Goal: Task Accomplishment & Management: Use online tool/utility

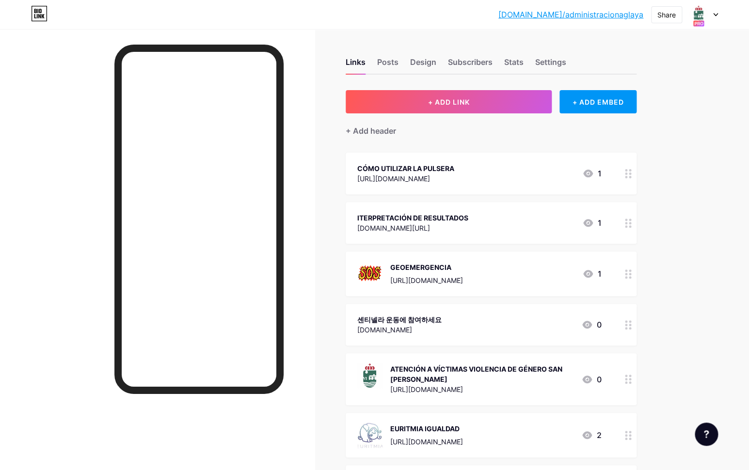
click at [713, 15] on icon at bounding box center [715, 14] width 5 height 3
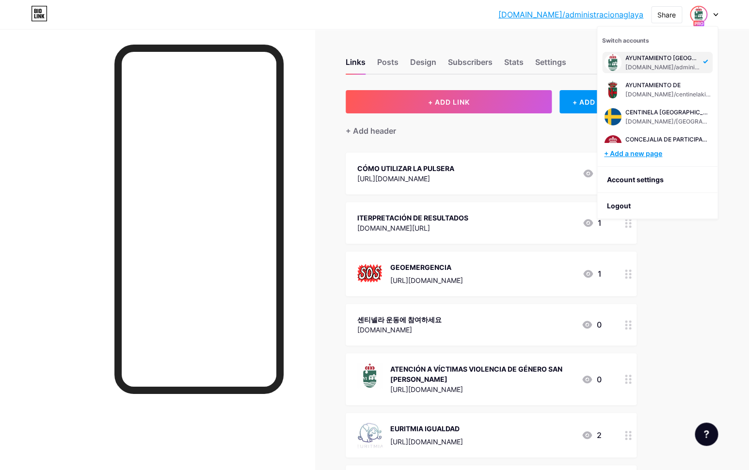
click at [629, 157] on div "+ Add a new page" at bounding box center [658, 154] width 109 height 10
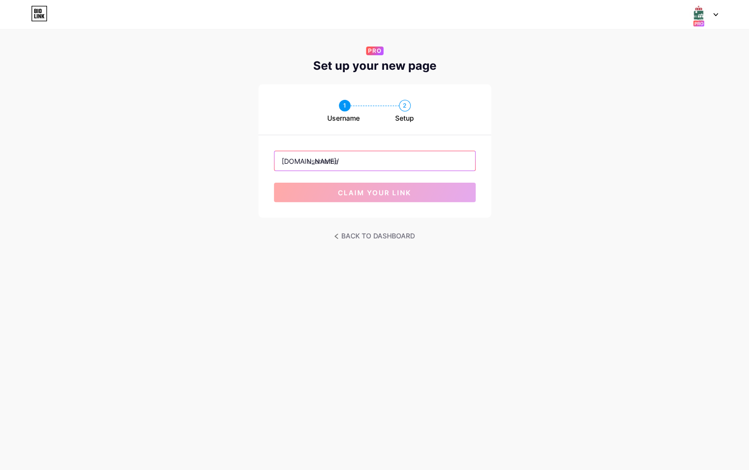
click at [411, 167] on input "text" at bounding box center [374, 160] width 201 height 19
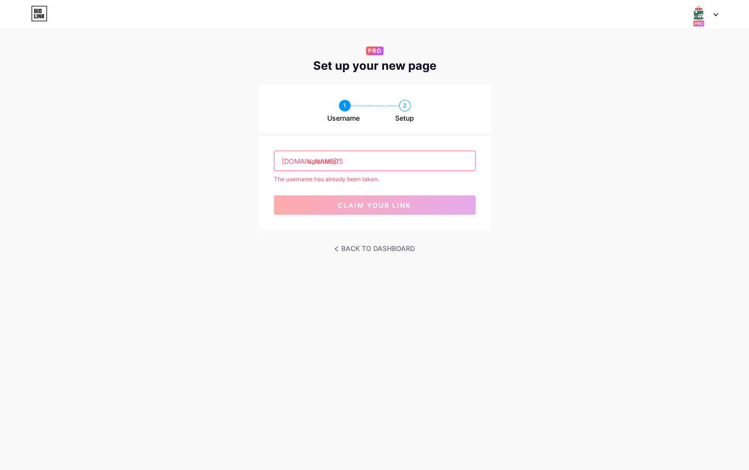
click at [342, 160] on input "valentina15" at bounding box center [374, 160] width 201 height 19
drag, startPoint x: 361, startPoint y: 160, endPoint x: 308, endPoint y: 159, distance: 53.3
click at [308, 159] on input "valentina15años" at bounding box center [374, 160] width 201 height 19
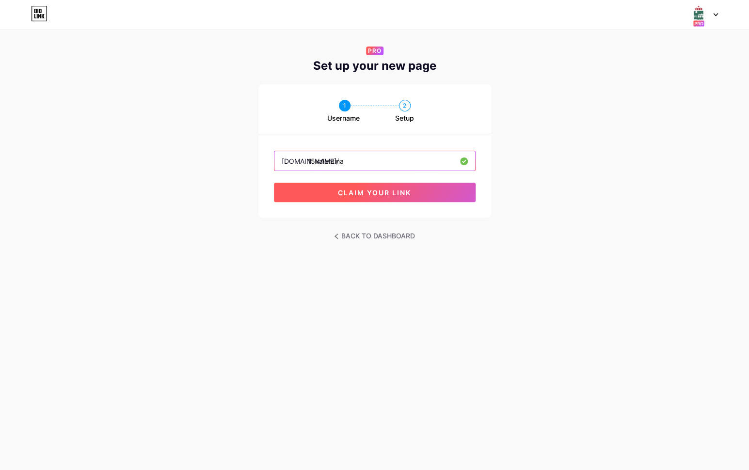
type input "15valentina"
click at [375, 193] on span "claim your link" at bounding box center [374, 193] width 73 height 8
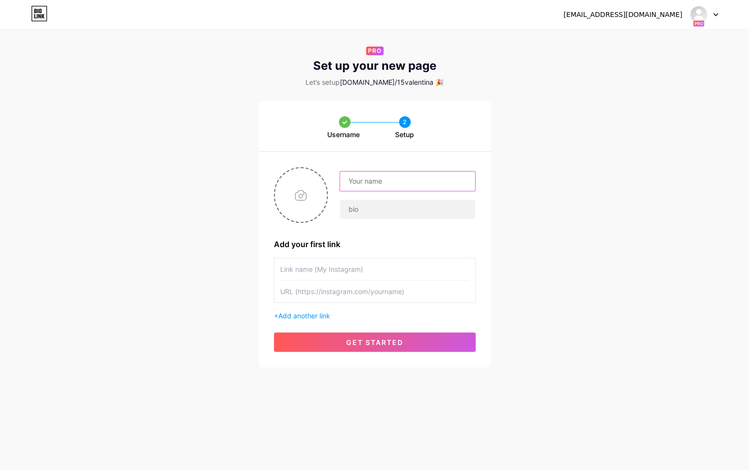
click at [370, 183] on input "text" at bounding box center [407, 181] width 135 height 19
type input "c"
type input "A"
type input "C"
type input "15 CUMPLEAÑOS"
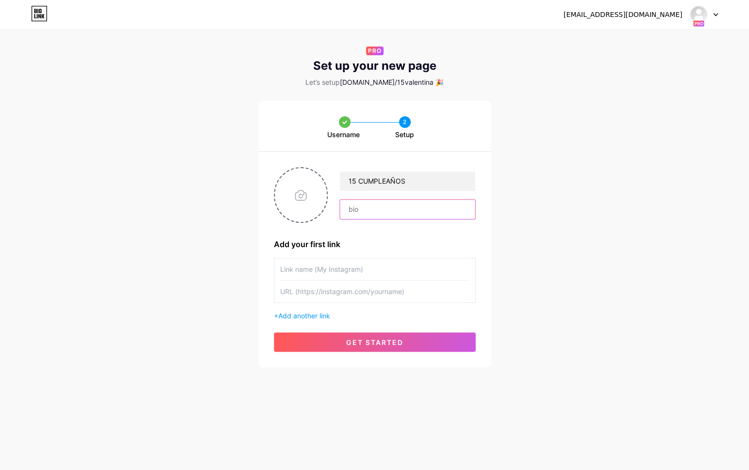
click at [367, 214] on input "text" at bounding box center [407, 209] width 135 height 19
type input "[PERSON_NAME]"
click at [303, 195] on input "file" at bounding box center [301, 195] width 52 height 54
type input "C:\fakepath\Screenshot [DATE] 04.33.39.png"
click at [374, 271] on input "text" at bounding box center [374, 269] width 189 height 22
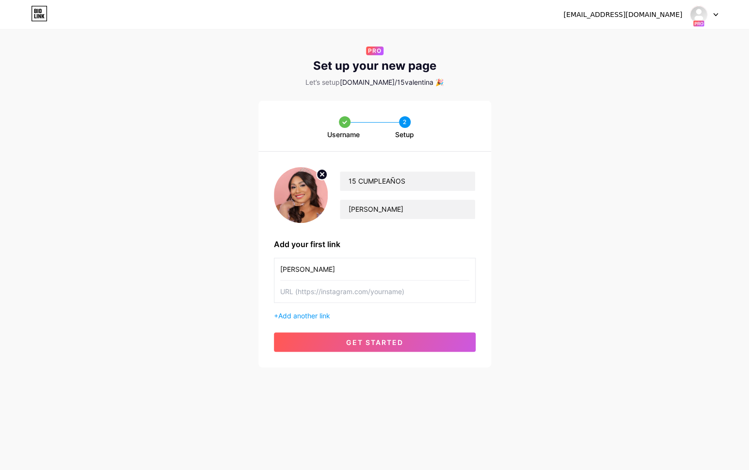
type input "[PERSON_NAME]"
click at [381, 292] on input "text" at bounding box center [374, 292] width 189 height 22
click at [398, 290] on input "text" at bounding box center [374, 292] width 189 height 22
paste input "[URL][DOMAIN_NAME]"
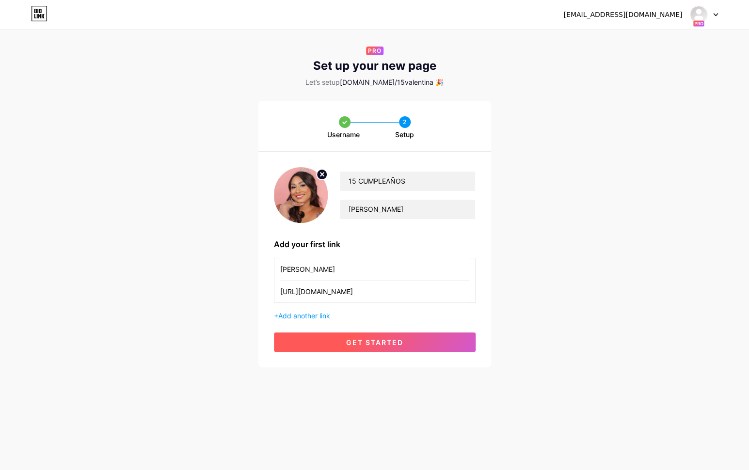
type input "[URL][DOMAIN_NAME]"
click at [390, 345] on span "get started" at bounding box center [374, 342] width 57 height 8
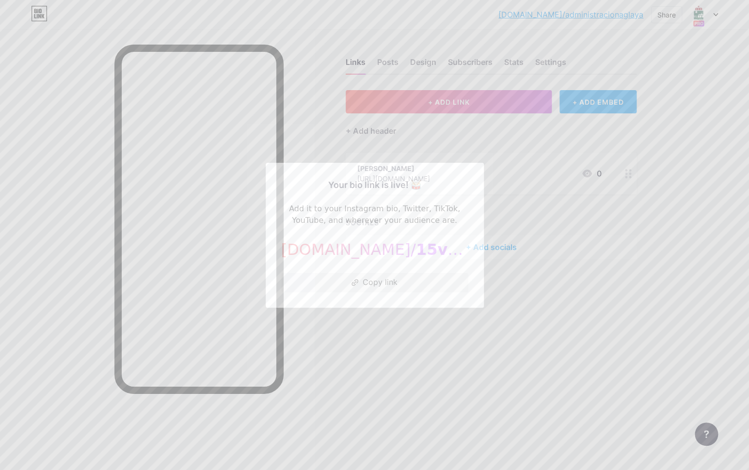
click at [557, 266] on div at bounding box center [374, 235] width 749 height 470
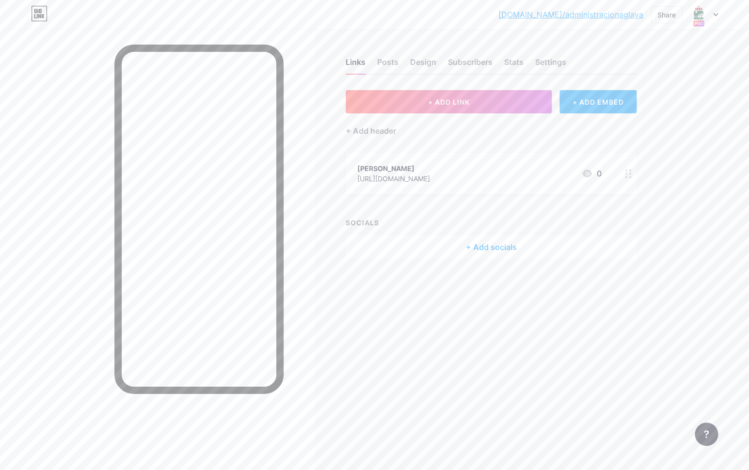
click at [430, 169] on div "[PERSON_NAME]" at bounding box center [393, 168] width 73 height 10
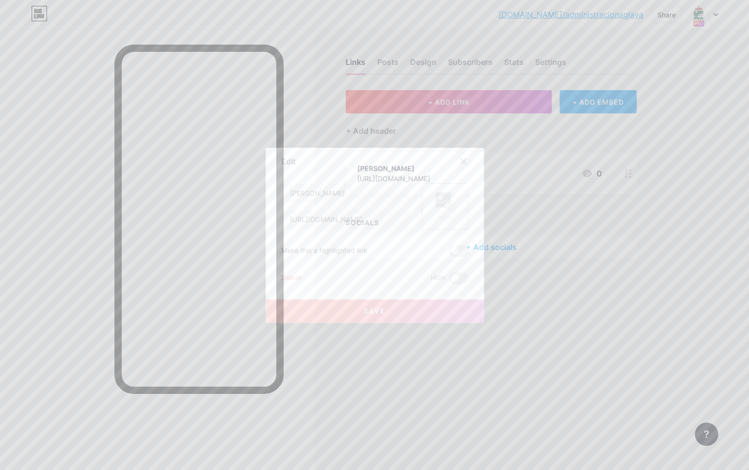
click at [462, 160] on icon at bounding box center [462, 160] width 5 height 5
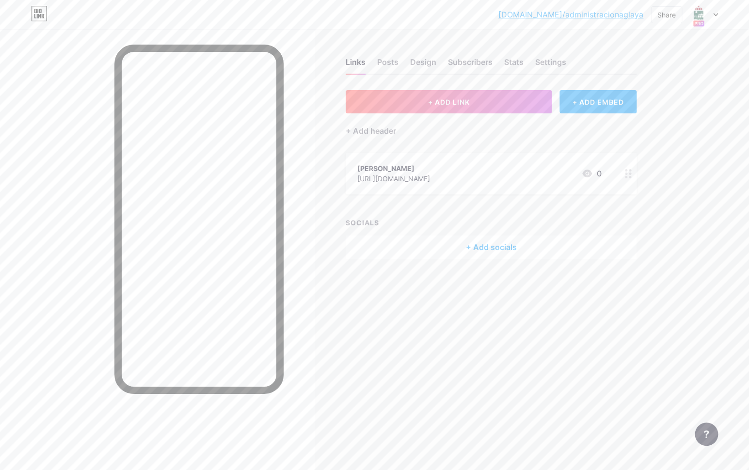
click at [482, 298] on div "Links Posts Design Subscribers Stats Settings + ADD LINK + ADD EMBED + Add head…" at bounding box center [338, 168] width 677 height 278
click at [714, 17] on div at bounding box center [704, 14] width 28 height 17
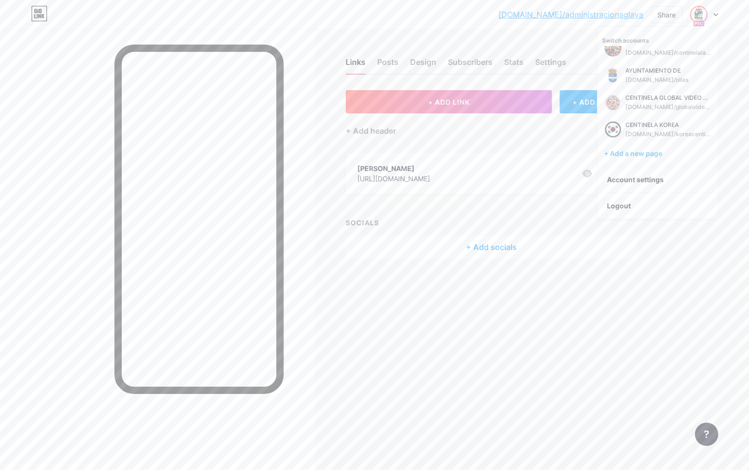
scroll to position [256, 0]
click at [658, 132] on div "15 CUMPLEAÑOS bio.link/15valentina" at bounding box center [666, 132] width 82 height 17
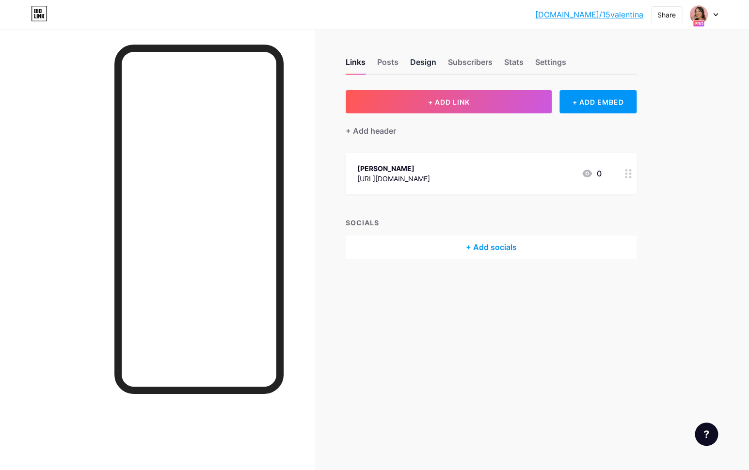
click at [425, 67] on div "Design" at bounding box center [423, 64] width 26 height 17
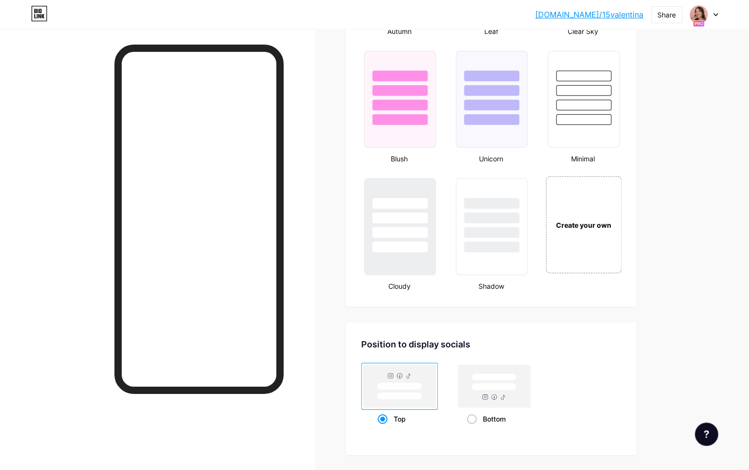
scroll to position [1010, 0]
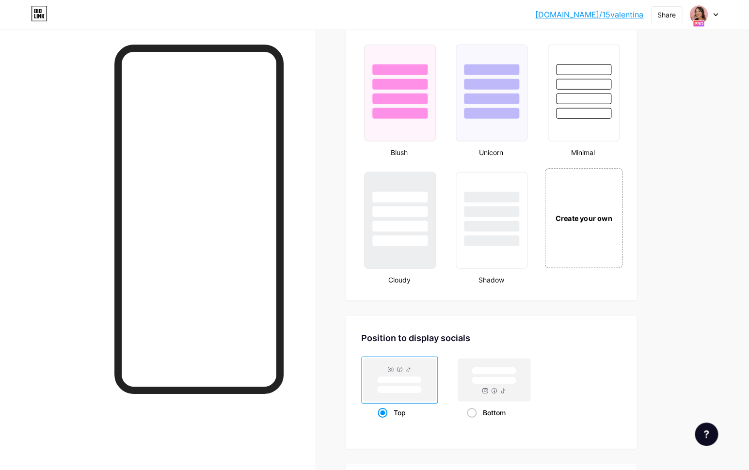
click at [558, 230] on div "Create your own" at bounding box center [583, 218] width 78 height 100
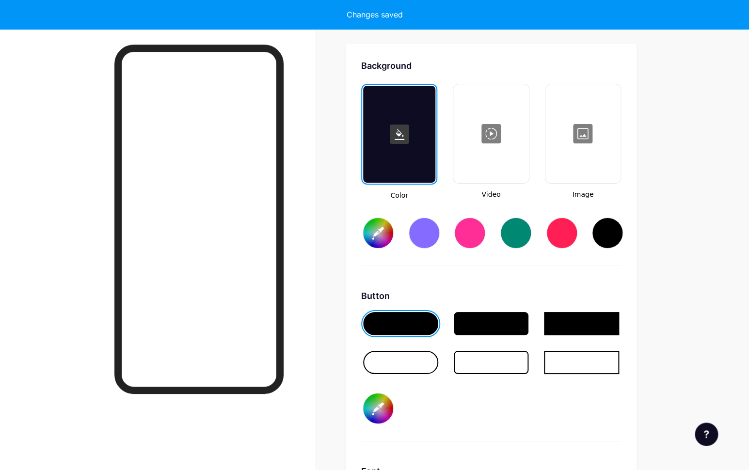
type input "#ffffff"
type input "#000000"
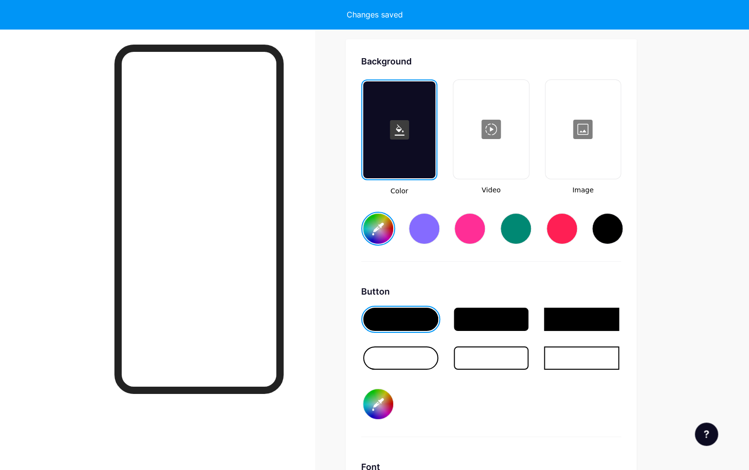
scroll to position [1287, 0]
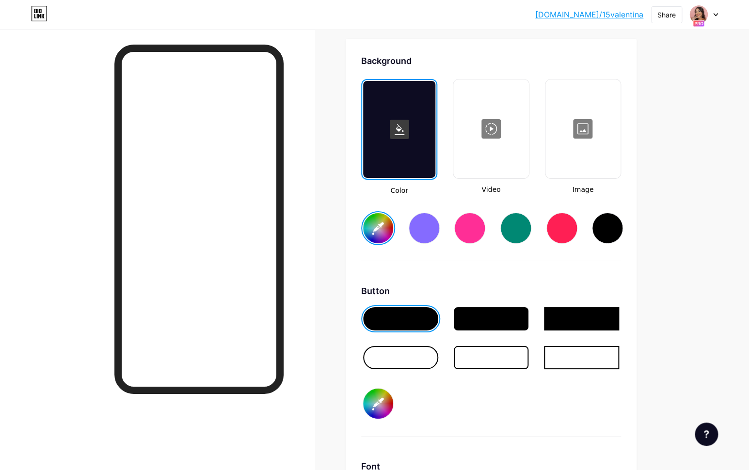
click at [521, 154] on div at bounding box center [490, 128] width 73 height 97
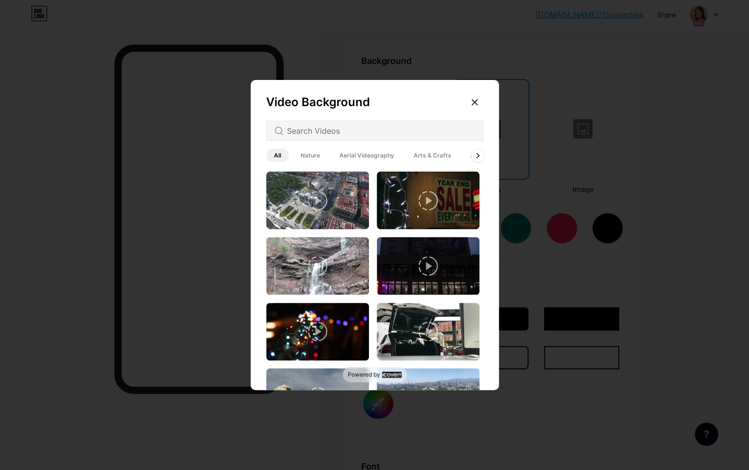
click at [476, 154] on icon at bounding box center [477, 155] width 2 height 4
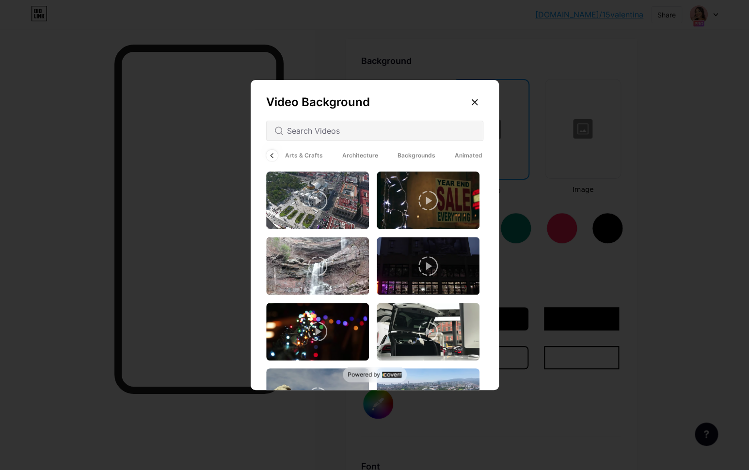
click at [476, 154] on span "Animated" at bounding box center [468, 155] width 43 height 13
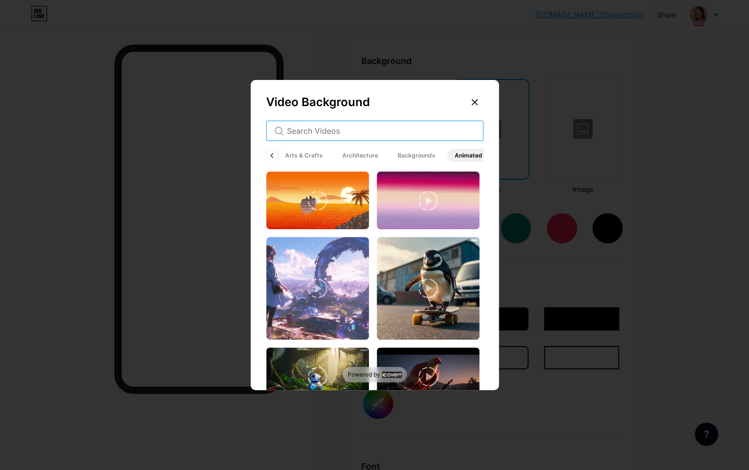
click at [352, 131] on input "text" at bounding box center [381, 131] width 188 height 12
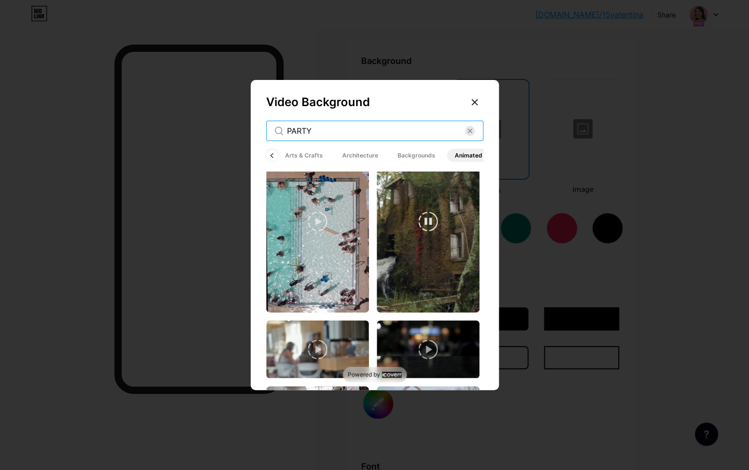
scroll to position [1204, 0]
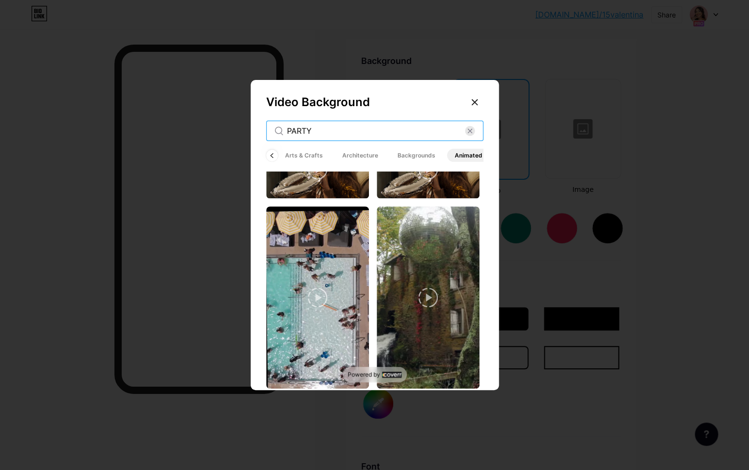
drag, startPoint x: 317, startPoint y: 132, endPoint x: 285, endPoint y: 130, distance: 32.6
click at [287, 131] on input "PARTY" at bounding box center [376, 131] width 178 height 12
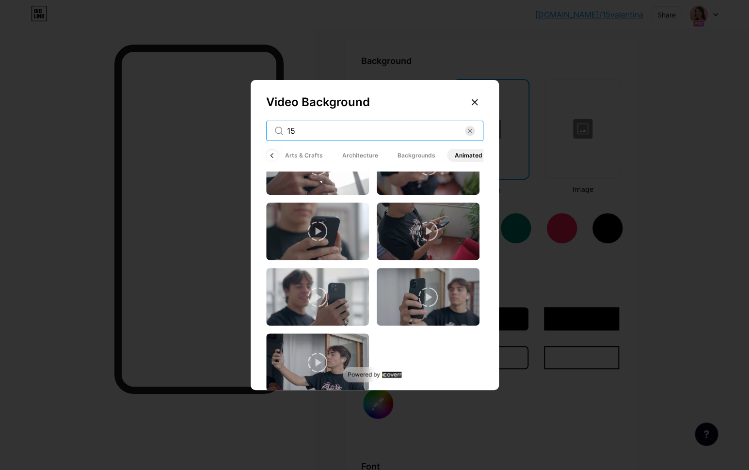
scroll to position [182, 0]
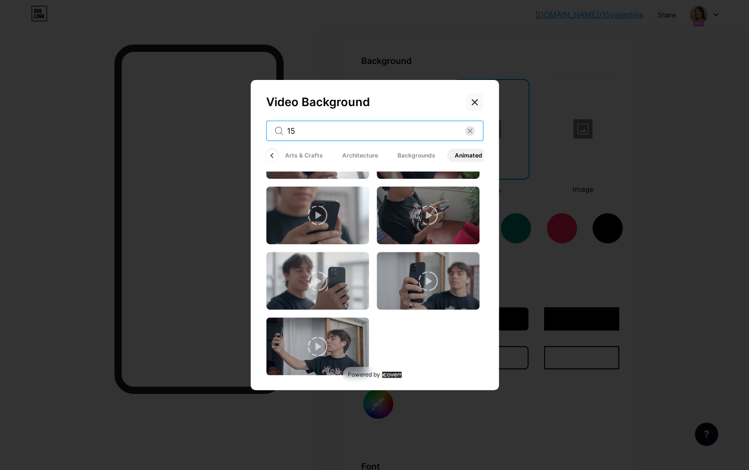
type input "15"
click at [474, 100] on icon at bounding box center [475, 102] width 8 height 8
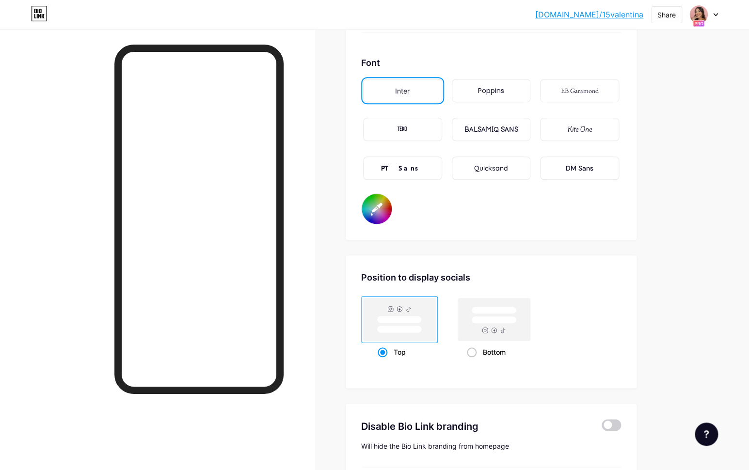
scroll to position [1800, 0]
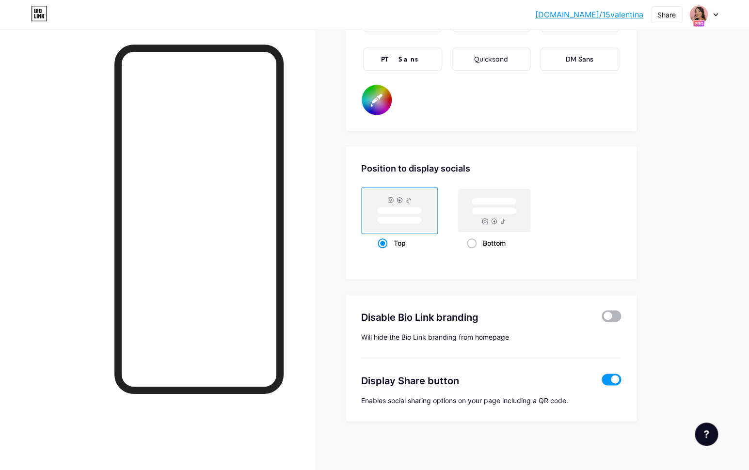
click at [615, 315] on span at bounding box center [610, 316] width 19 height 12
click at [601, 318] on input "checkbox" at bounding box center [601, 318] width 0 height 0
click at [607, 380] on span at bounding box center [610, 380] width 19 height 12
click at [601, 382] on input "checkbox" at bounding box center [601, 382] width 0 height 0
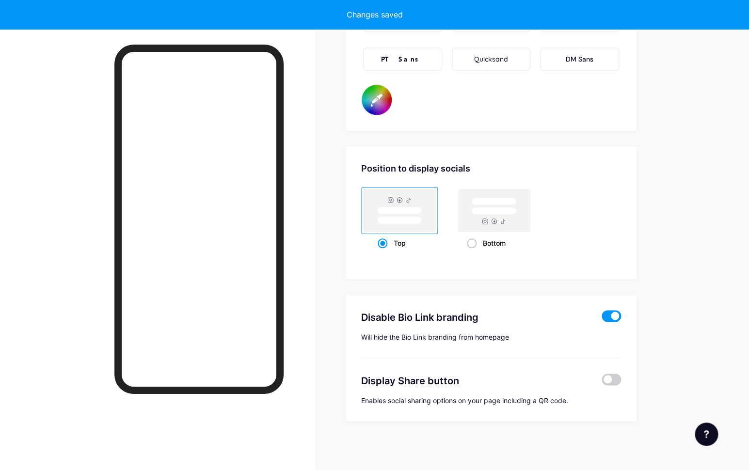
type input "#ffffff"
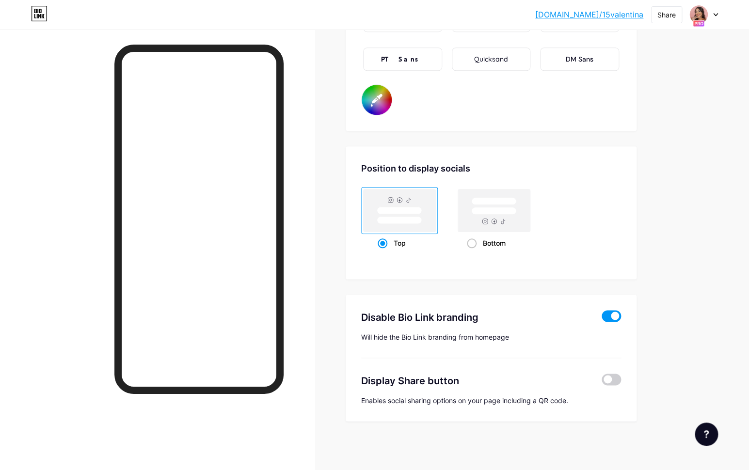
click at [557, 255] on div "Position to display socials Top Bottom" at bounding box center [491, 212] width 291 height 133
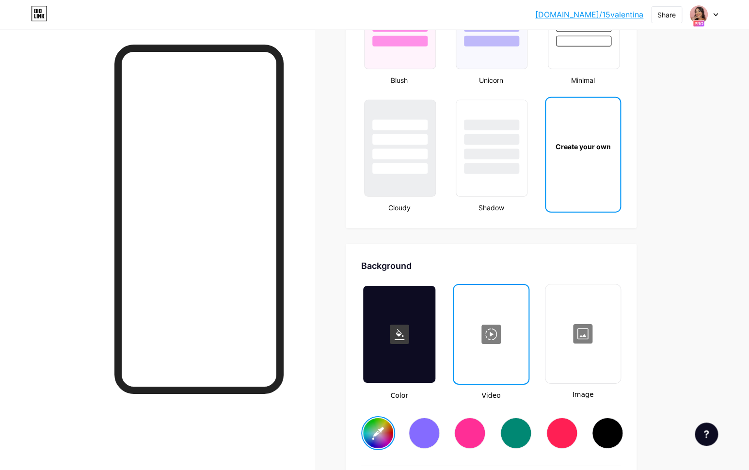
scroll to position [1274, 0]
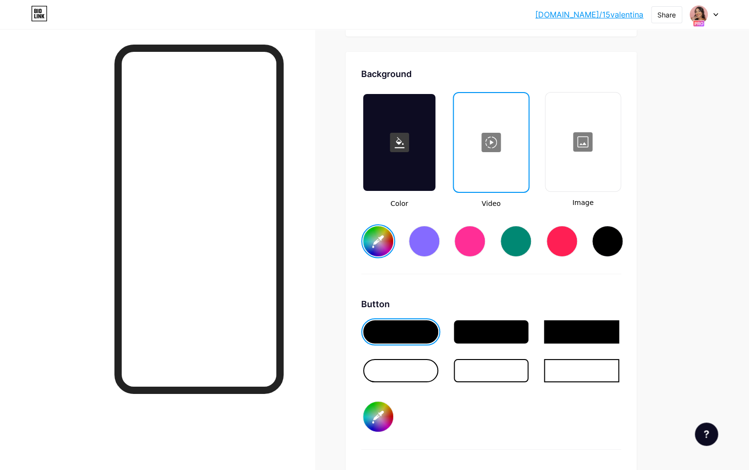
click at [572, 187] on div at bounding box center [582, 142] width 73 height 97
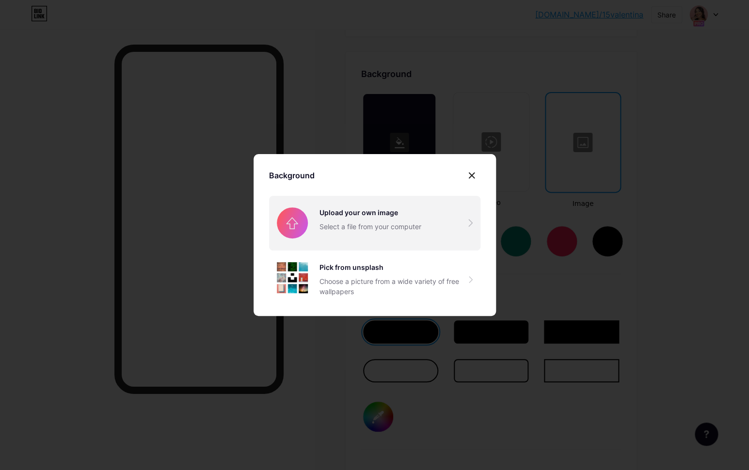
click at [360, 223] on input "file" at bounding box center [374, 223] width 211 height 54
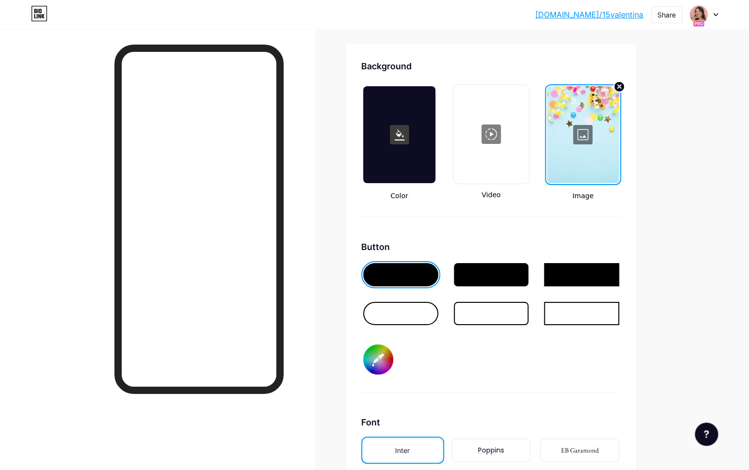
scroll to position [1282, 0]
click at [586, 142] on div at bounding box center [583, 134] width 72 height 97
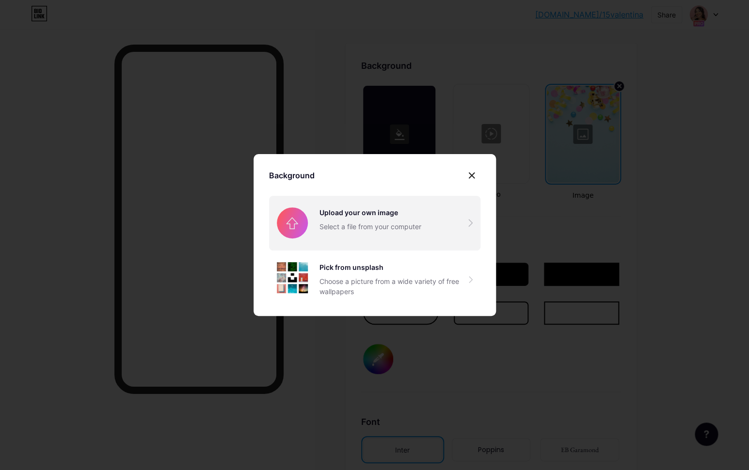
click at [367, 215] on input "file" at bounding box center [374, 223] width 211 height 54
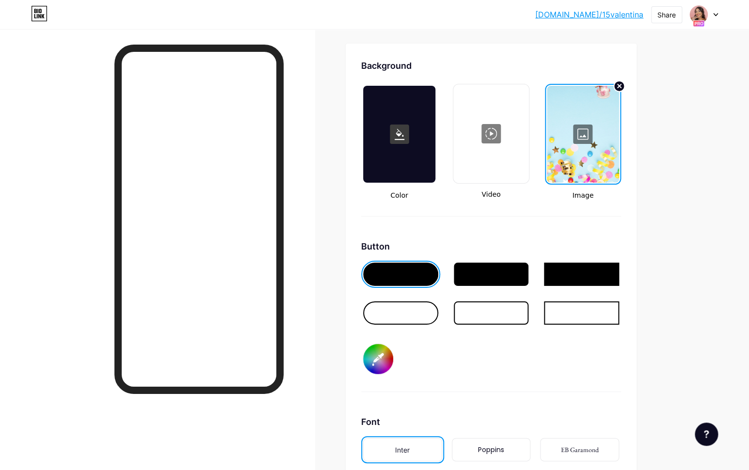
click at [381, 359] on input "#000000" at bounding box center [378, 359] width 30 height 30
type input "#fbed82"
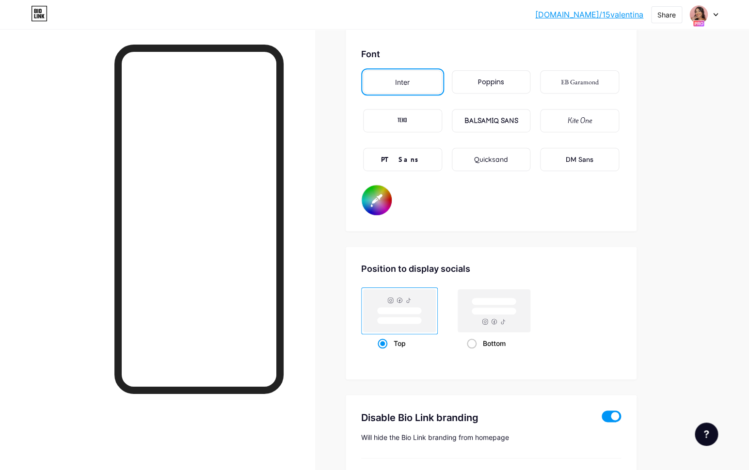
scroll to position [1671, 0]
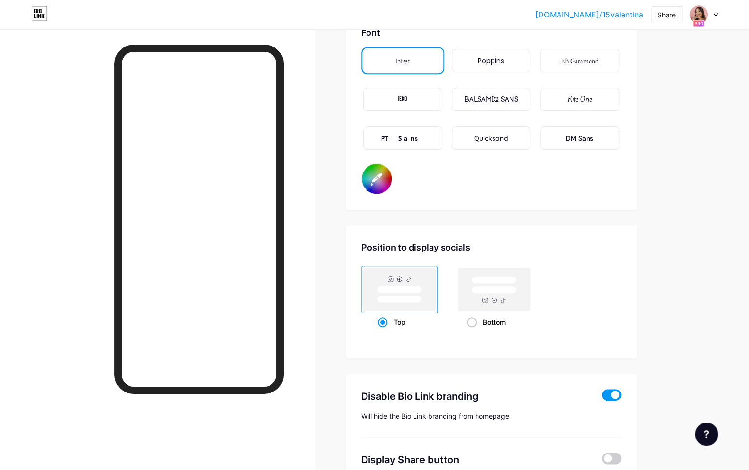
click at [420, 142] on div "PT Sans" at bounding box center [402, 137] width 79 height 23
click at [379, 177] on input "#000000" at bounding box center [377, 179] width 30 height 30
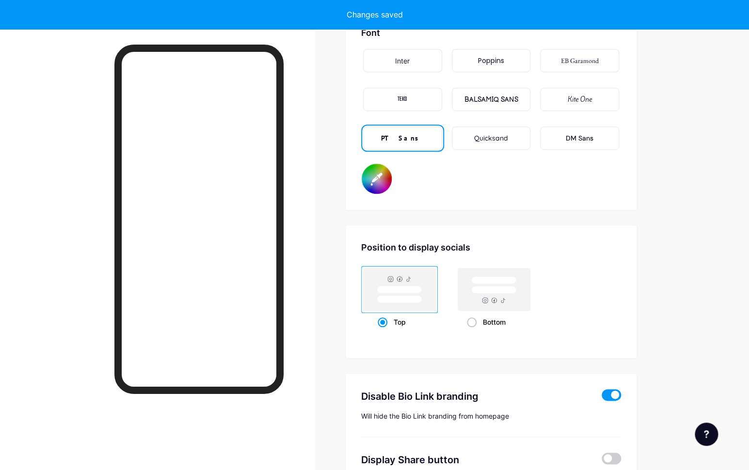
type input "#5e5234"
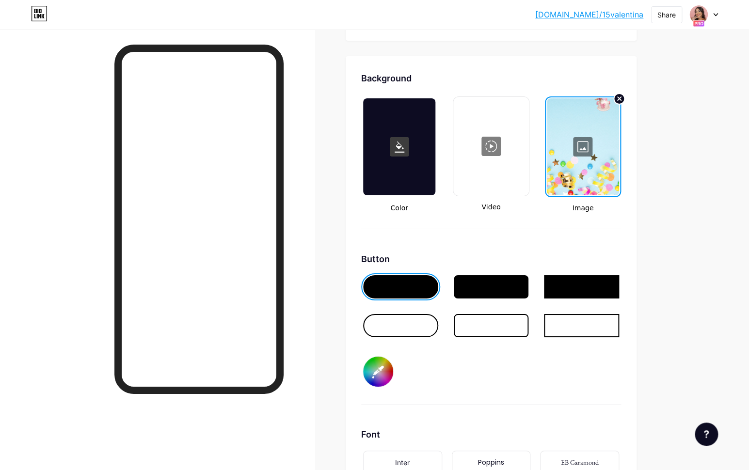
scroll to position [1230, 0]
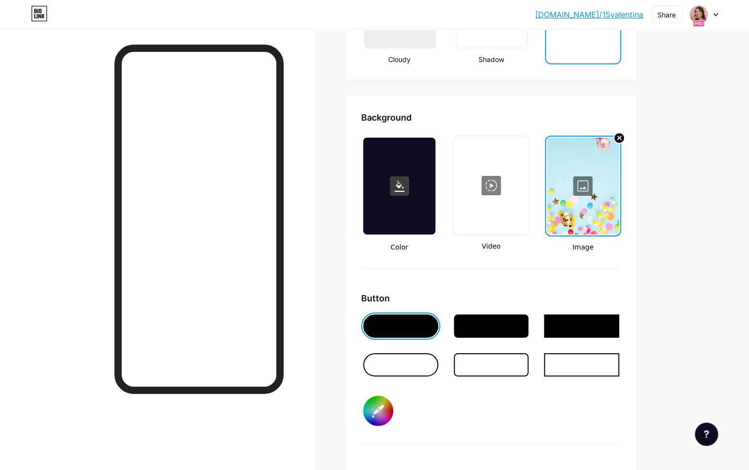
click at [593, 196] on div at bounding box center [583, 186] width 72 height 97
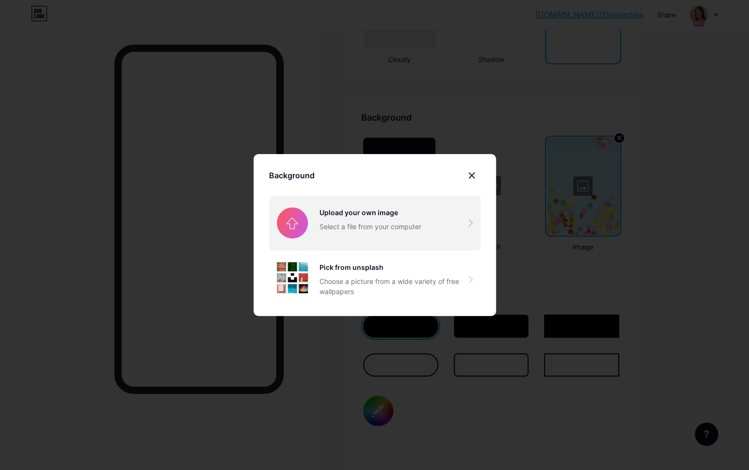
click at [358, 210] on input "file" at bounding box center [374, 223] width 211 height 54
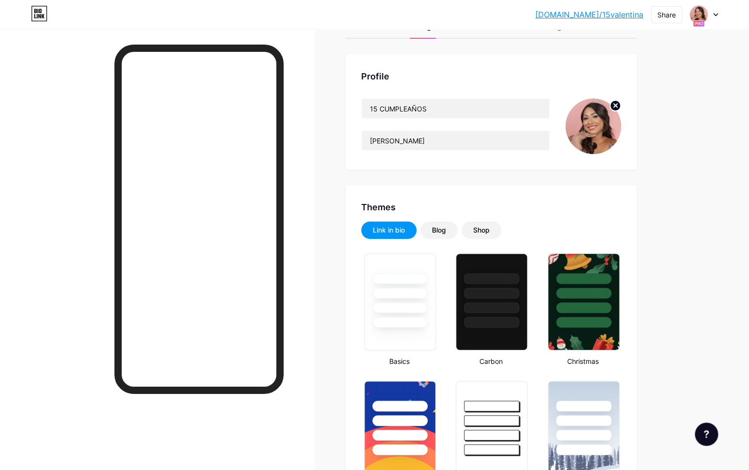
scroll to position [0, 0]
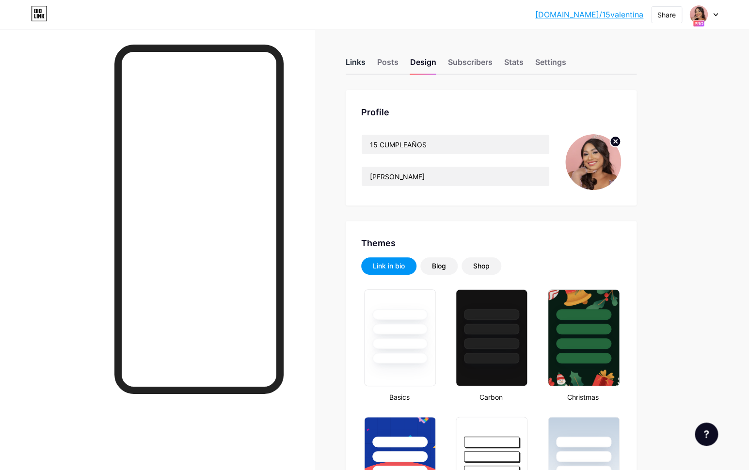
click at [360, 63] on div "Links" at bounding box center [356, 64] width 20 height 17
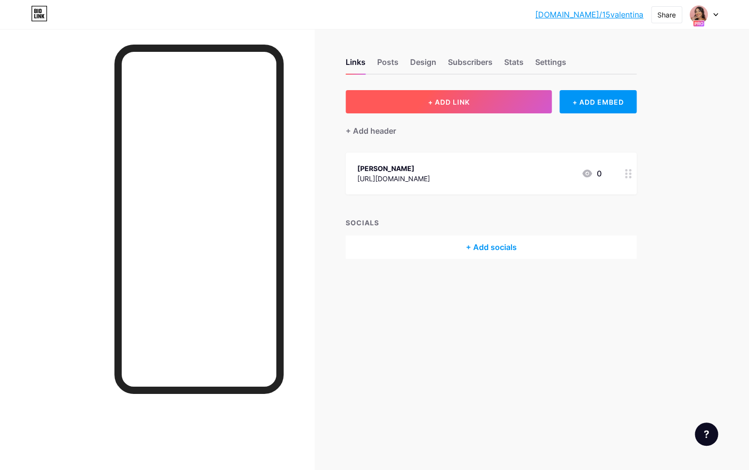
click at [427, 108] on button "+ ADD LINK" at bounding box center [449, 101] width 206 height 23
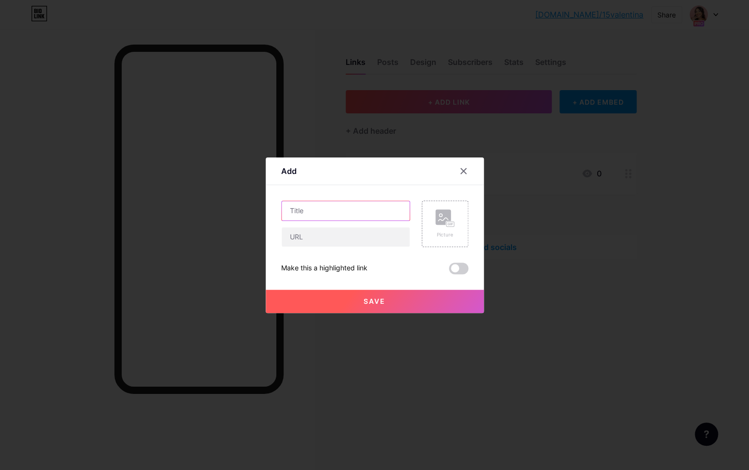
click at [339, 204] on input "text" at bounding box center [346, 210] width 128 height 19
click at [293, 212] on input "DONDE ES" at bounding box center [346, 210] width 128 height 19
drag, startPoint x: 290, startPoint y: 210, endPoint x: 341, endPoint y: 212, distance: 51.4
click at [341, 212] on input "DONDE ES" at bounding box center [346, 210] width 128 height 19
click at [291, 209] on input "QUIERES SABER DONDE SERA?" at bounding box center [346, 210] width 128 height 19
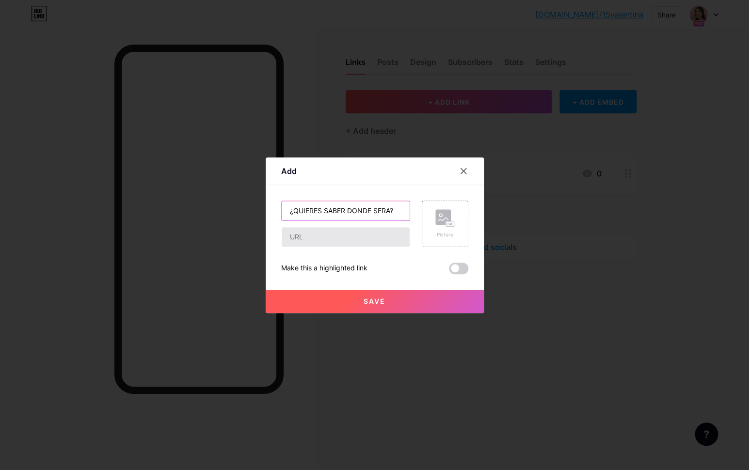
type input "¿QUIERES SABER DONDE SERA?"
click at [307, 238] on input "text" at bounding box center [346, 236] width 128 height 19
type input "[DOMAIN_NAME]"
click at [366, 305] on span "Save" at bounding box center [375, 301] width 22 height 8
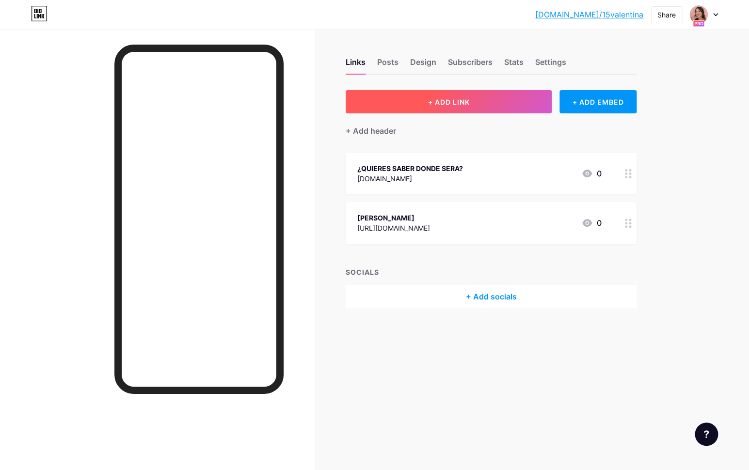
click at [440, 100] on span "+ ADD LINK" at bounding box center [448, 102] width 42 height 8
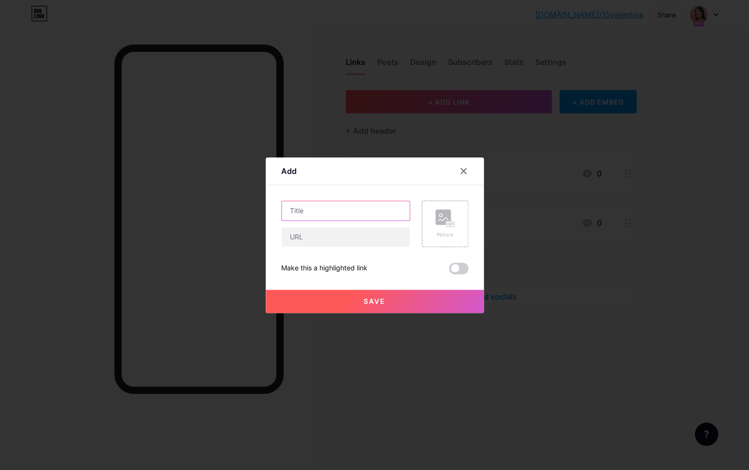
click at [356, 206] on input "text" at bounding box center [346, 210] width 128 height 19
type input "V"
type input "¿VAS A VENIR?"
click at [349, 241] on input "text" at bounding box center [346, 236] width 128 height 19
type input "[DOMAIN_NAME]"
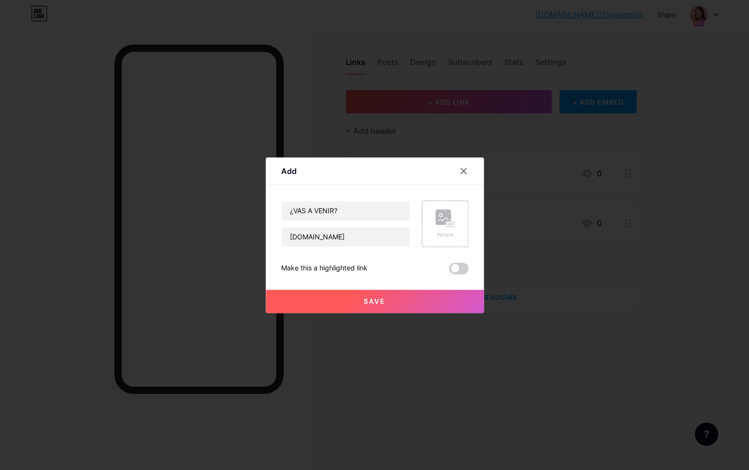
click at [373, 295] on button "Save" at bounding box center [375, 301] width 218 height 23
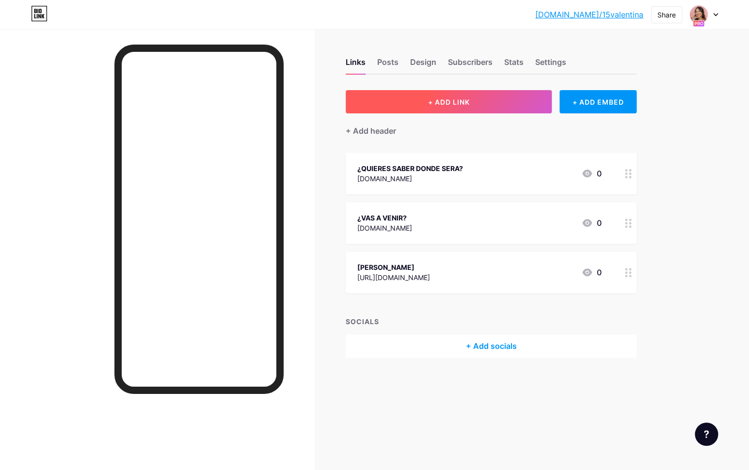
click at [417, 105] on button "+ ADD LINK" at bounding box center [449, 101] width 206 height 23
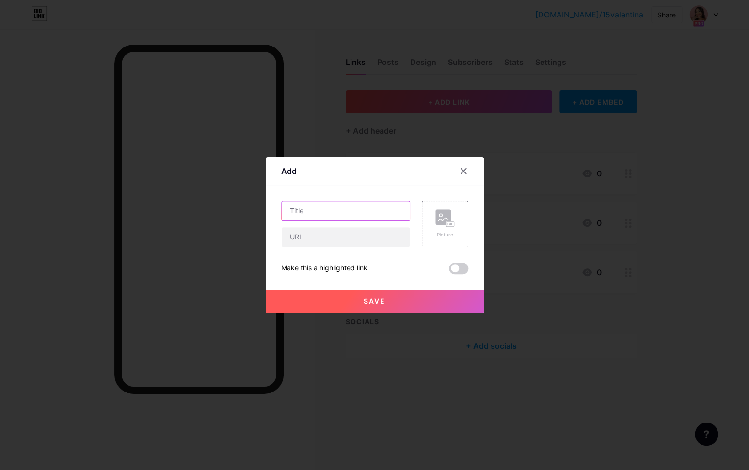
click at [341, 217] on input "text" at bounding box center [346, 210] width 128 height 19
type input "Q"
type input "QUE MUSICA QUIERES QUE PONGA"
click at [324, 246] on input "text" at bounding box center [346, 236] width 128 height 19
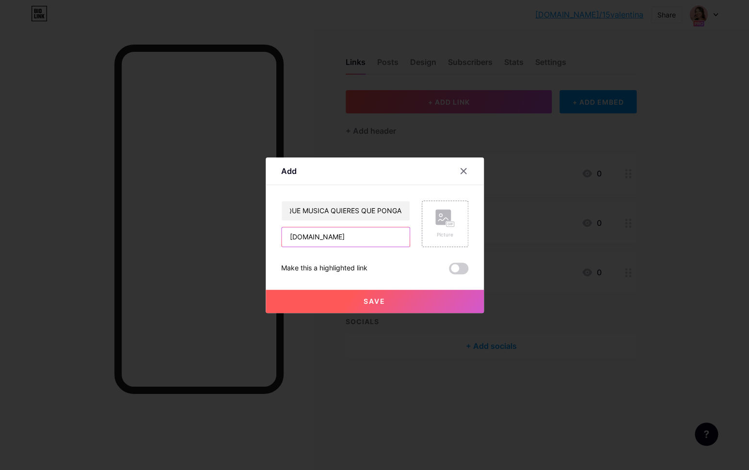
type input "[DOMAIN_NAME]"
click at [357, 304] on button "Save" at bounding box center [375, 301] width 218 height 23
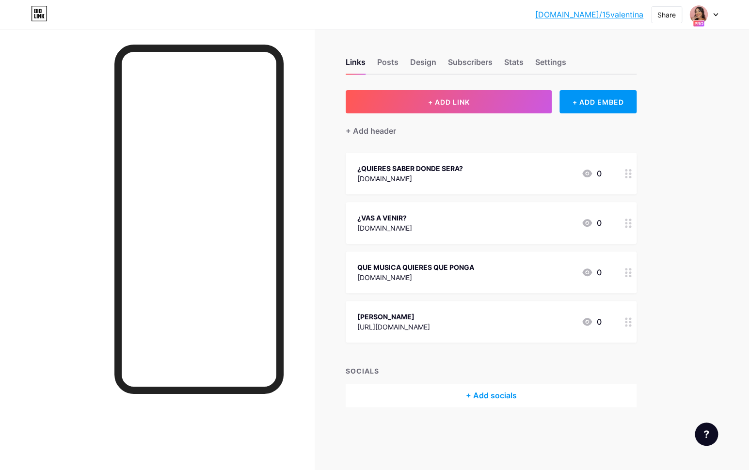
click at [416, 108] on button "+ ADD LINK" at bounding box center [449, 101] width 206 height 23
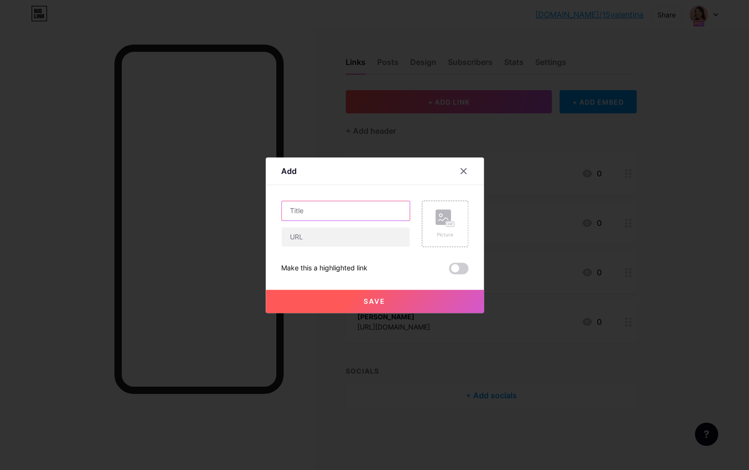
click at [328, 205] on input "text" at bounding box center [346, 210] width 128 height 19
type input "MANDAME UNA VIDEOFELICITACION"
click at [329, 240] on input "text" at bounding box center [346, 236] width 128 height 19
type input "[DOMAIN_NAME]"
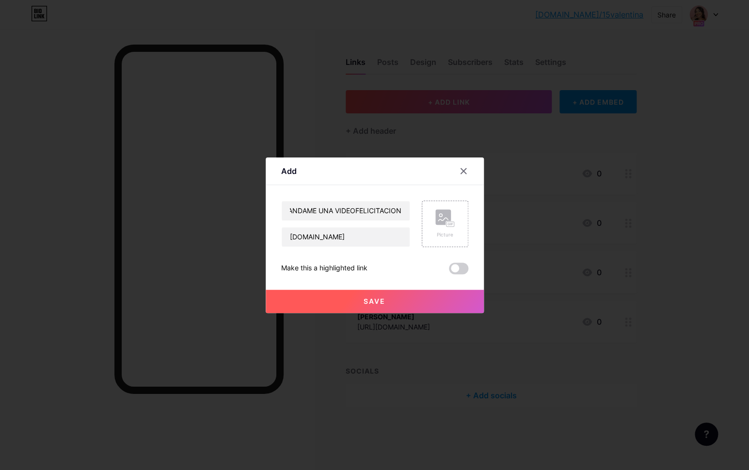
click at [365, 307] on button "Save" at bounding box center [375, 301] width 218 height 23
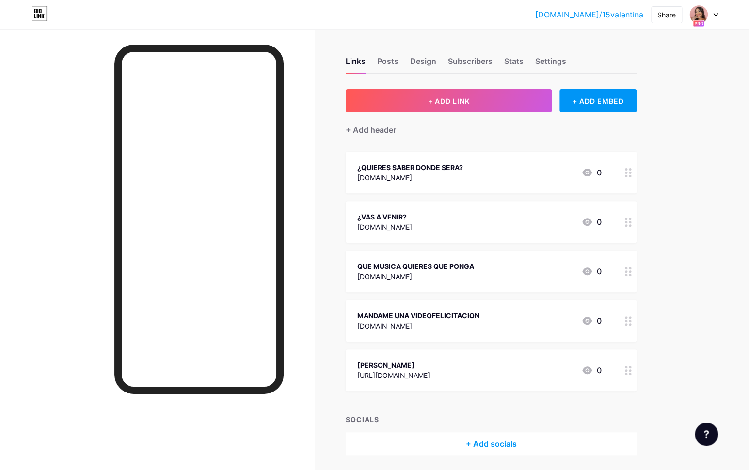
scroll to position [0, 0]
click at [427, 64] on div "Design" at bounding box center [423, 64] width 26 height 17
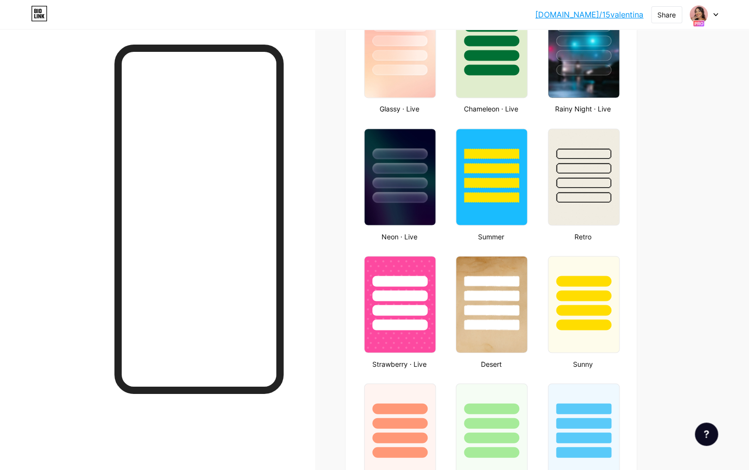
type input "#fbed82"
type input "#000000"
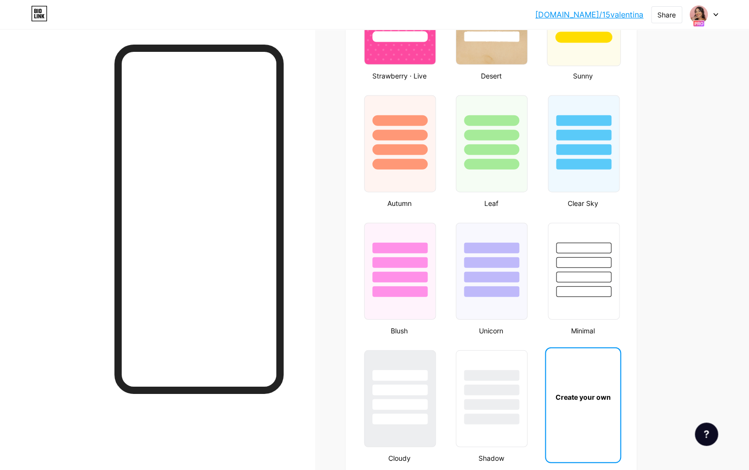
scroll to position [855, 0]
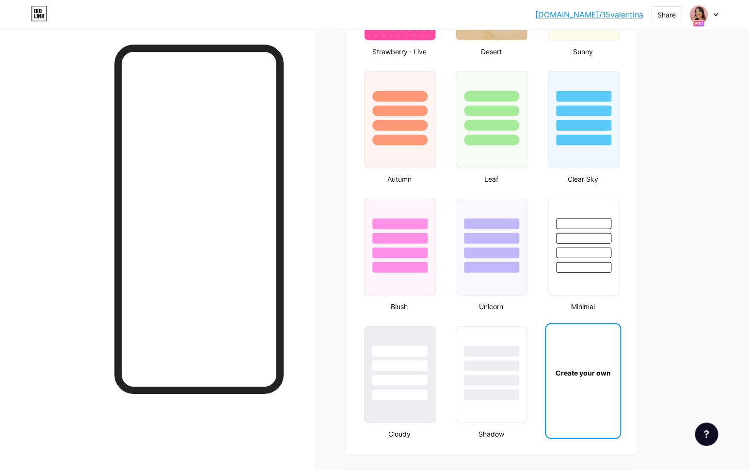
click at [597, 336] on div "Create your own" at bounding box center [583, 372] width 74 height 97
click at [592, 377] on div "Create your own" at bounding box center [582, 373] width 71 height 10
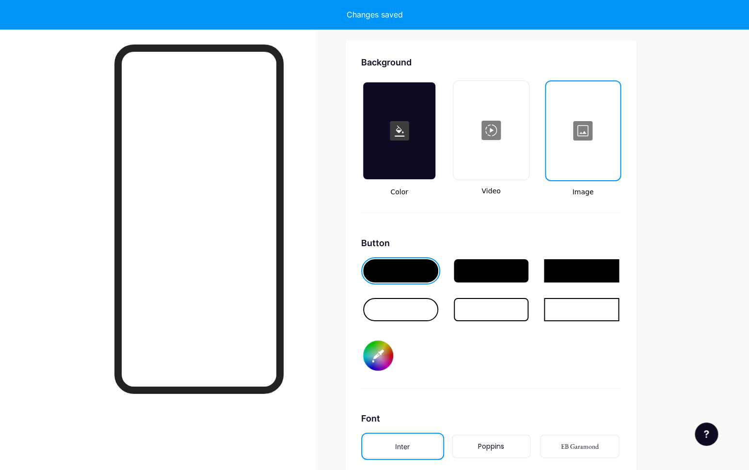
scroll to position [1287, 0]
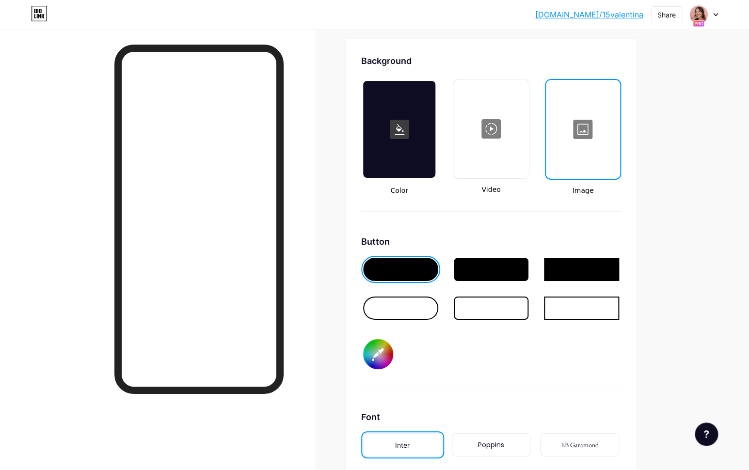
click at [573, 160] on div at bounding box center [583, 129] width 72 height 97
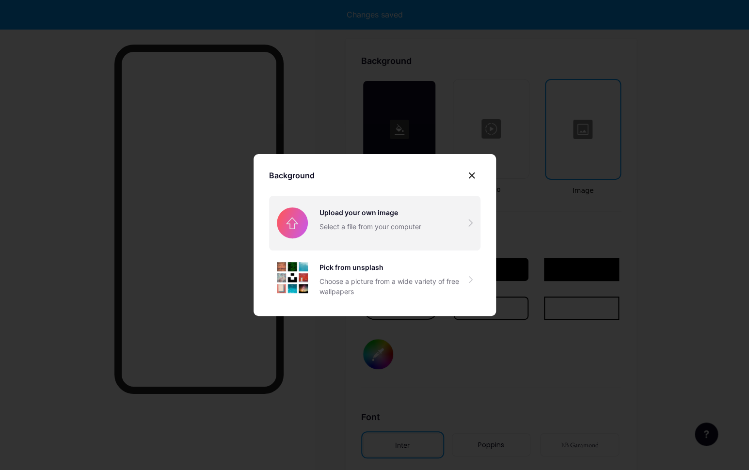
click at [411, 220] on input "file" at bounding box center [374, 223] width 211 height 54
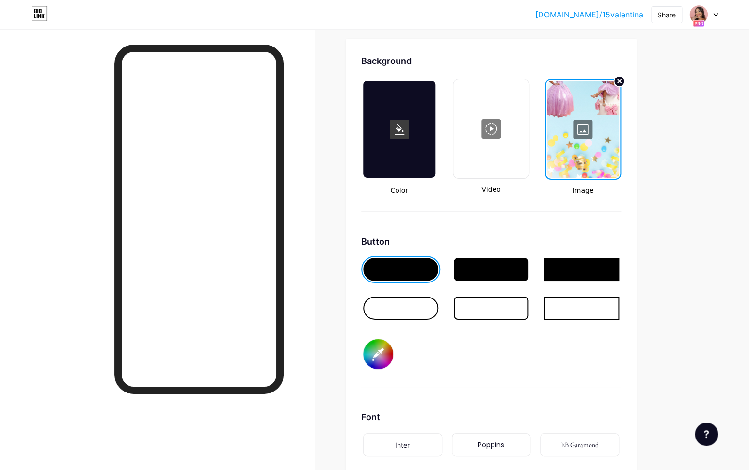
click at [388, 317] on div at bounding box center [400, 308] width 75 height 23
click at [377, 355] on input "#fbed82" at bounding box center [378, 354] width 30 height 30
click at [521, 376] on div "Button #000000" at bounding box center [491, 311] width 260 height 152
click at [420, 269] on div at bounding box center [400, 269] width 75 height 23
click at [372, 355] on input "#000000" at bounding box center [378, 354] width 30 height 30
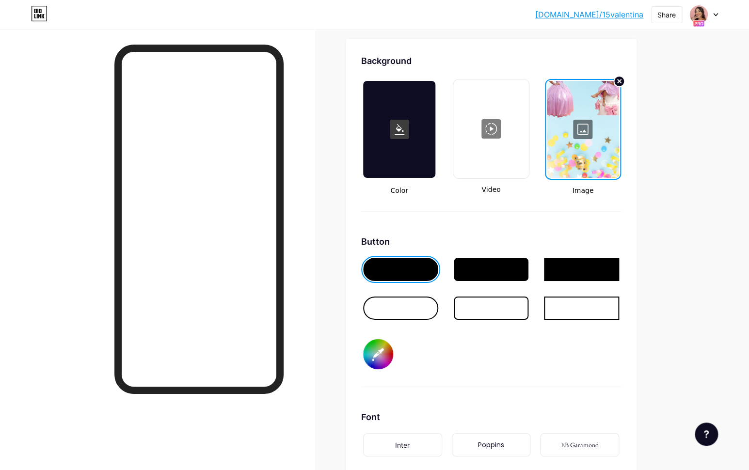
click at [430, 357] on div "Button #f6dcb3" at bounding box center [491, 311] width 260 height 152
click at [379, 306] on div at bounding box center [400, 308] width 75 height 23
click at [377, 353] on input "#f6dcb3" at bounding box center [378, 354] width 30 height 30
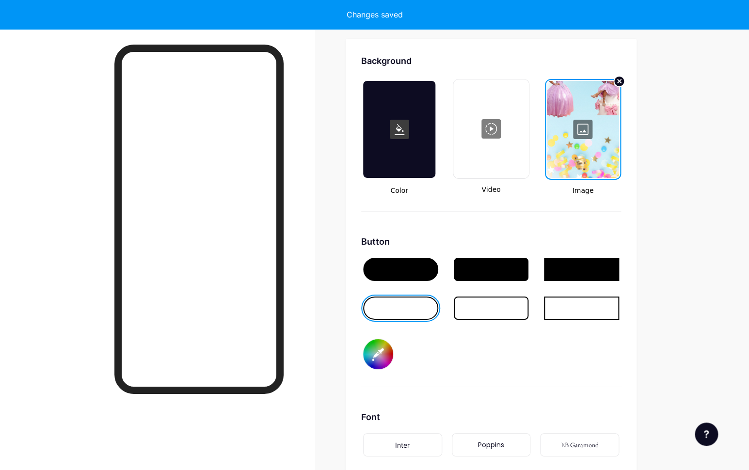
click at [425, 348] on div "Button #000000" at bounding box center [491, 311] width 260 height 152
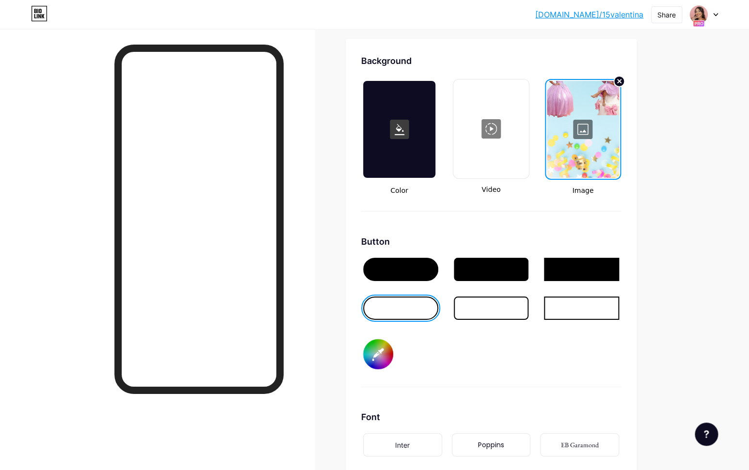
click at [408, 260] on div at bounding box center [400, 269] width 75 height 23
click at [406, 296] on div at bounding box center [400, 308] width 79 height 27
click at [406, 272] on div at bounding box center [400, 269] width 75 height 23
click at [381, 355] on input "#000000" at bounding box center [378, 354] width 30 height 30
click at [470, 386] on div "Button #f5ecad" at bounding box center [491, 311] width 260 height 152
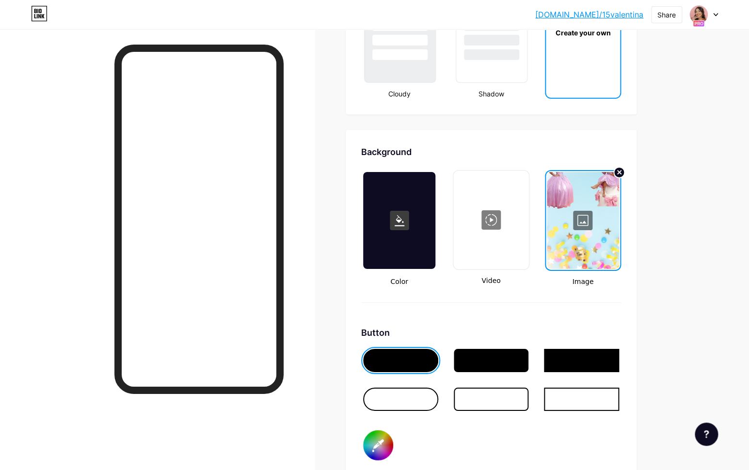
scroll to position [1194, 0]
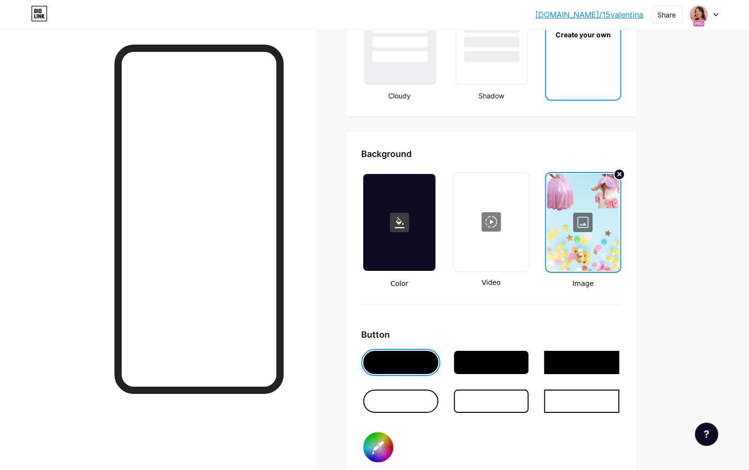
type input "#f5ecad"
click at [575, 248] on div at bounding box center [583, 222] width 72 height 97
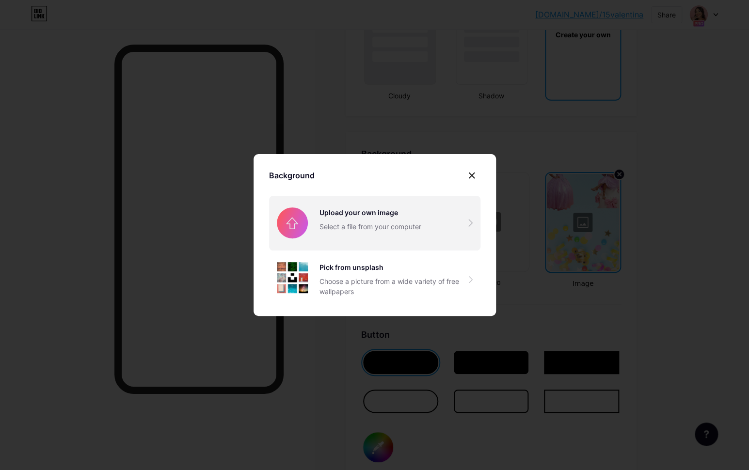
click at [385, 221] on input "file" at bounding box center [374, 223] width 211 height 54
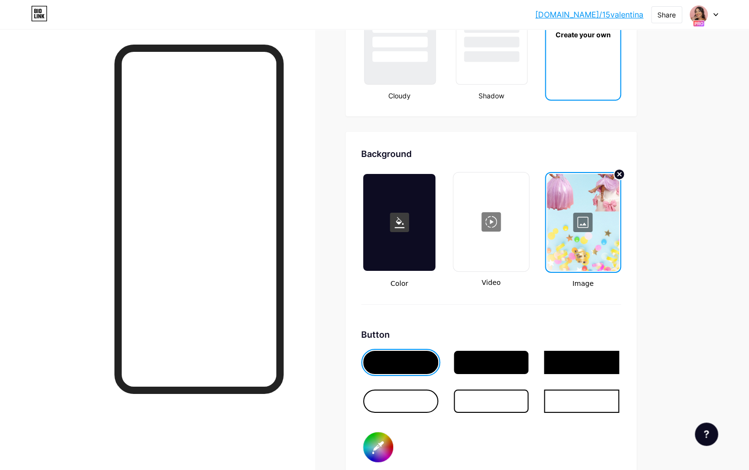
click at [574, 209] on div at bounding box center [583, 222] width 72 height 97
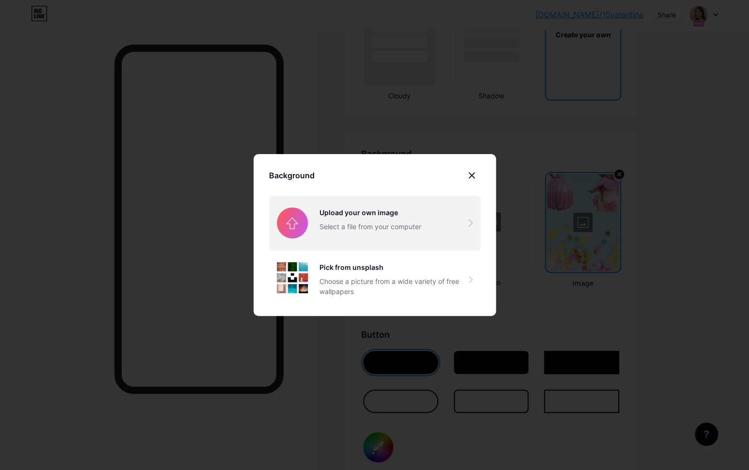
click at [389, 216] on input "file" at bounding box center [374, 223] width 211 height 54
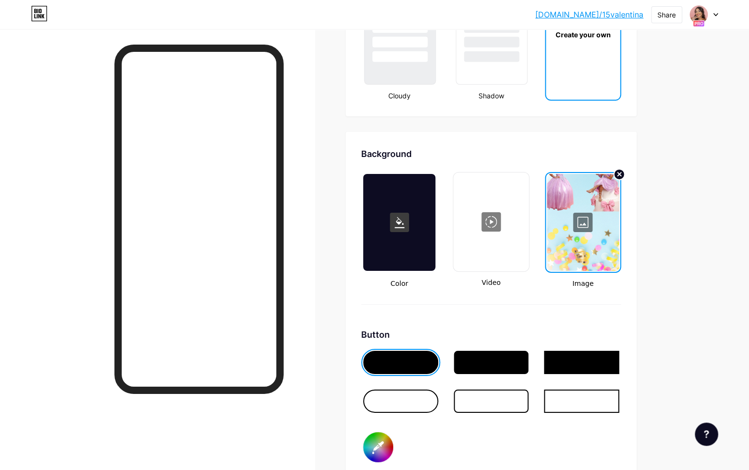
click at [565, 204] on div at bounding box center [583, 222] width 72 height 97
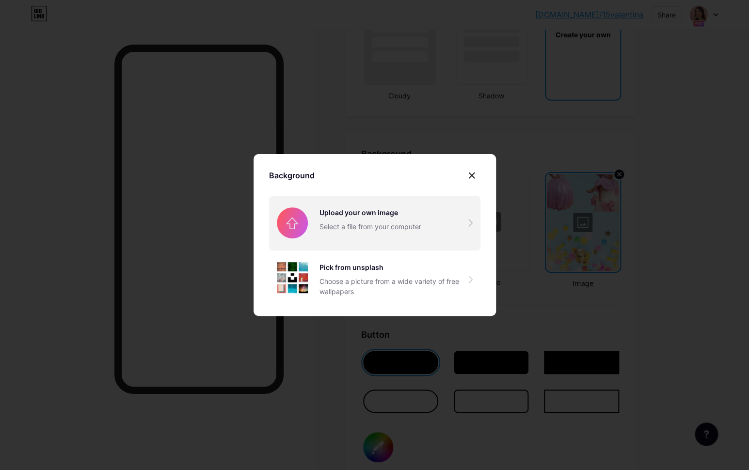
click at [404, 219] on input "file" at bounding box center [374, 223] width 211 height 54
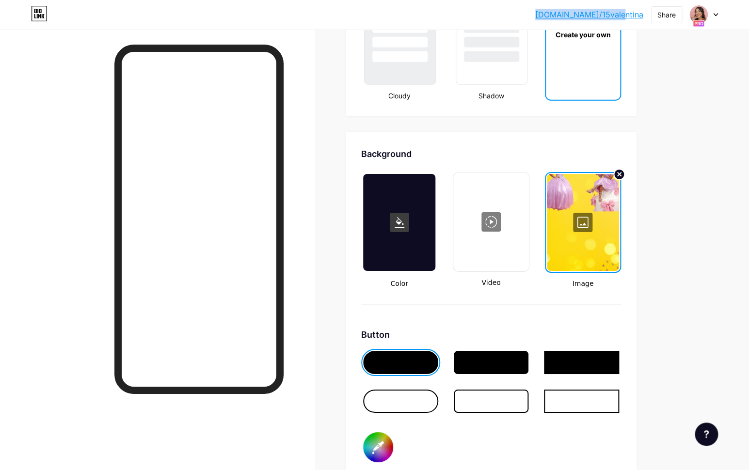
drag, startPoint x: 560, startPoint y: 16, endPoint x: 644, endPoint y: 22, distance: 84.1
click at [644, 22] on div "[DOMAIN_NAME]/15vale... [DOMAIN_NAME]/15valentina Share Switch accounts 15 CUMP…" at bounding box center [374, 14] width 749 height 17
copy link "[DOMAIN_NAME]/15valentina"
click at [575, 196] on div at bounding box center [583, 222] width 72 height 97
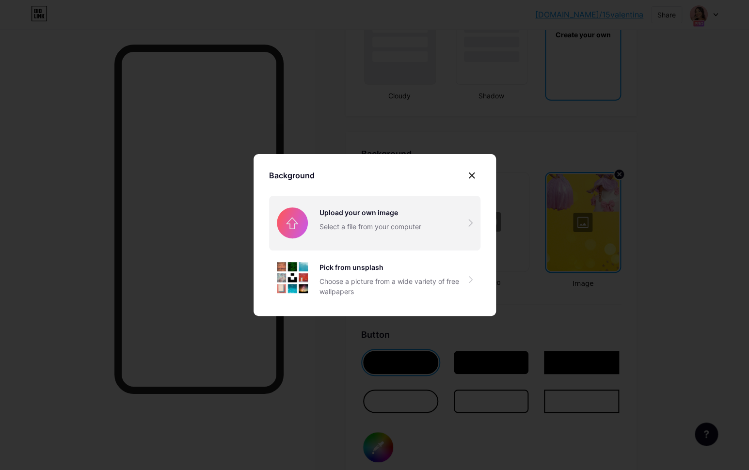
click at [392, 227] on input "file" at bounding box center [374, 223] width 211 height 54
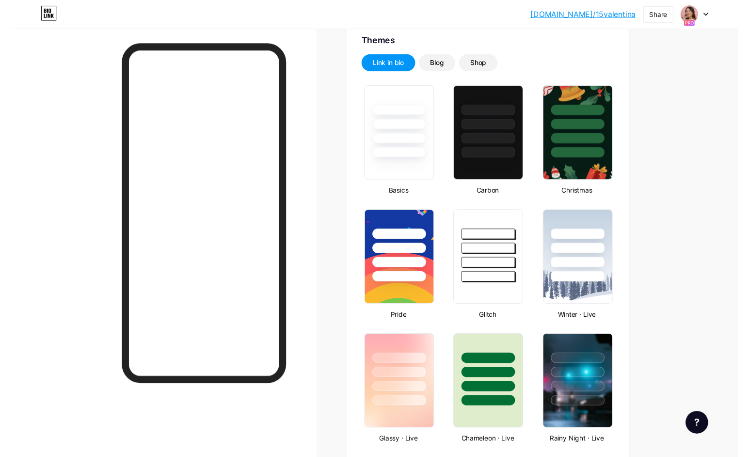
scroll to position [0, 0]
